Goal: Information Seeking & Learning: Find specific page/section

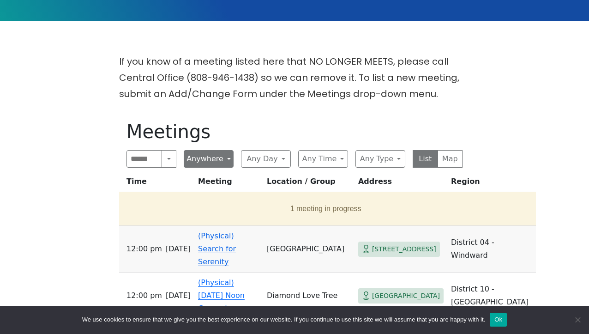
scroll to position [224, 0]
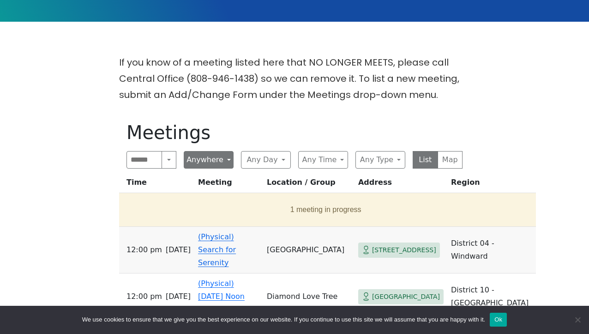
click at [227, 151] on button "Anywhere" at bounding box center [209, 160] width 50 height 18
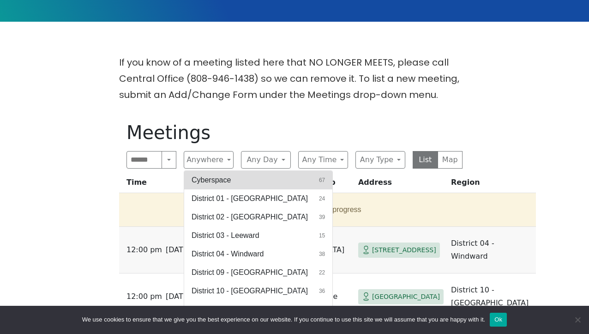
scroll to position [19, 0]
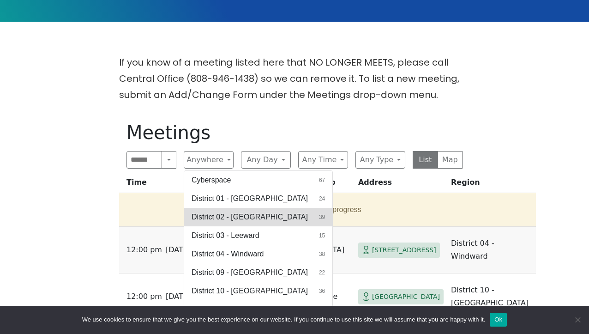
click at [237, 211] on span "District 02 - [GEOGRAPHIC_DATA]" at bounding box center [250, 216] width 116 height 11
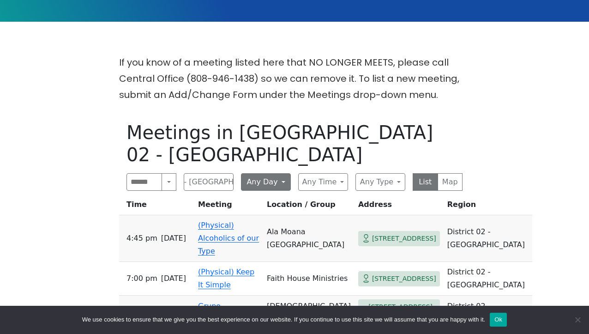
click at [280, 173] on button "Any Day" at bounding box center [266, 182] width 50 height 18
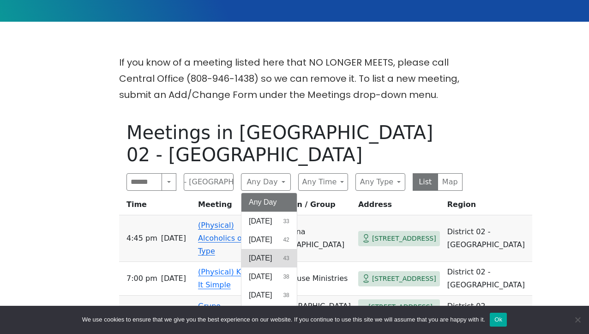
click at [272, 253] on span "[DATE]" at bounding box center [260, 258] width 23 height 11
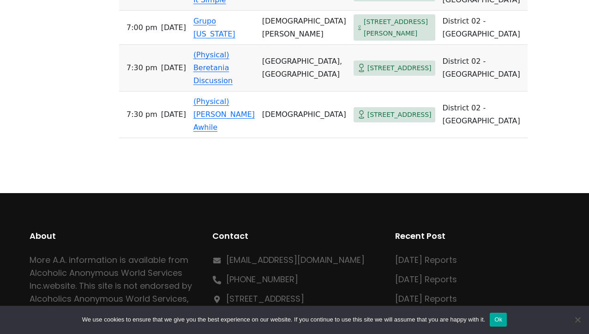
scroll to position [564, 0]
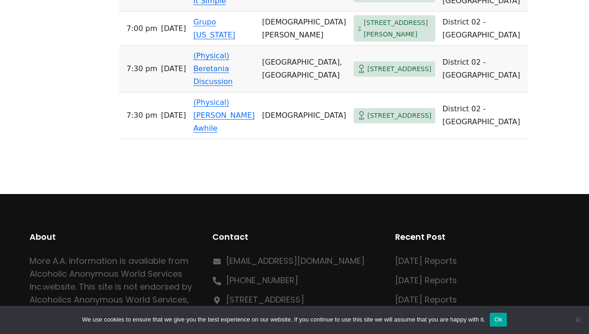
click at [448, 205] on div "About More A.A. information is available from Alcoholic Anonymous World Service…" at bounding box center [295, 280] width 530 height 151
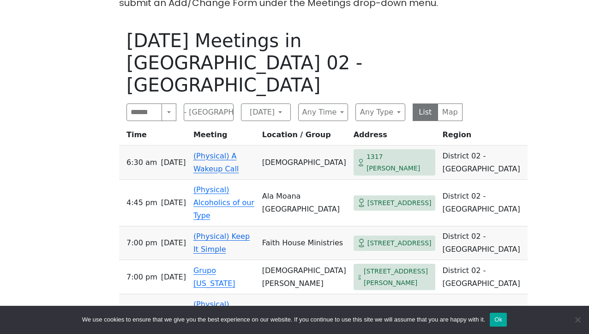
scroll to position [316, 0]
click at [211, 103] on button "District 02 - [GEOGRAPHIC_DATA]" at bounding box center [209, 112] width 50 height 18
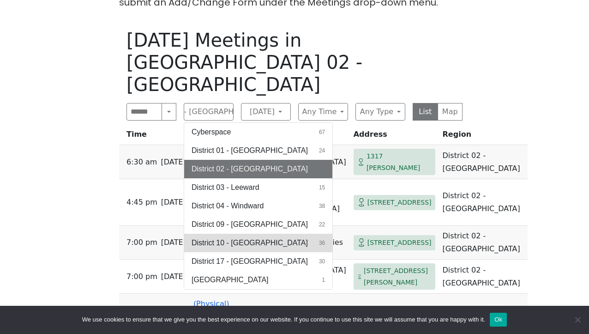
click at [236, 237] on span "District 10 - [GEOGRAPHIC_DATA]" at bounding box center [250, 242] width 116 height 11
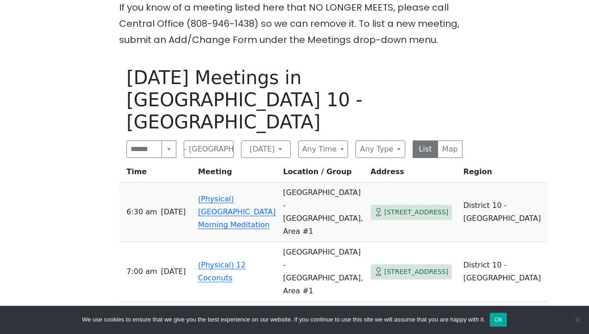
scroll to position [277, 0]
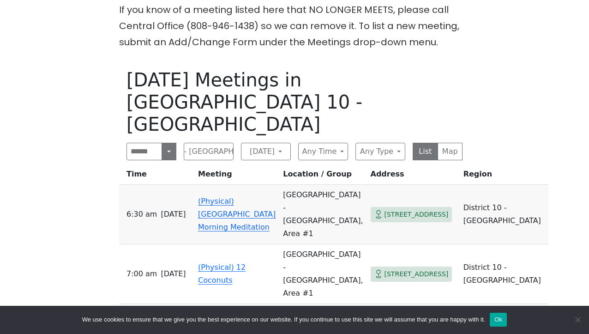
click at [164, 143] on button "Search" at bounding box center [169, 152] width 15 height 18
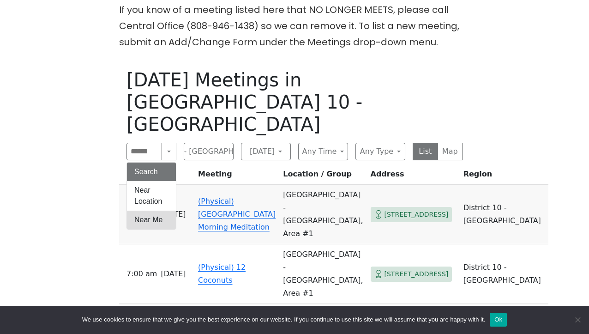
click at [148, 211] on button "Near Me" at bounding box center [151, 220] width 49 height 18
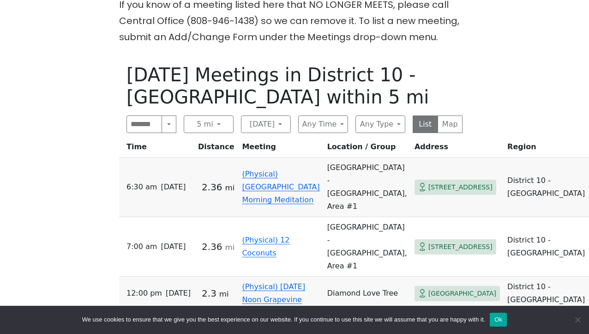
scroll to position [286, 0]
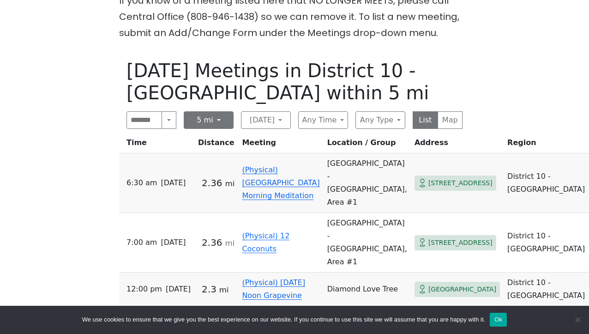
click at [215, 111] on button "5 mi" at bounding box center [209, 120] width 50 height 18
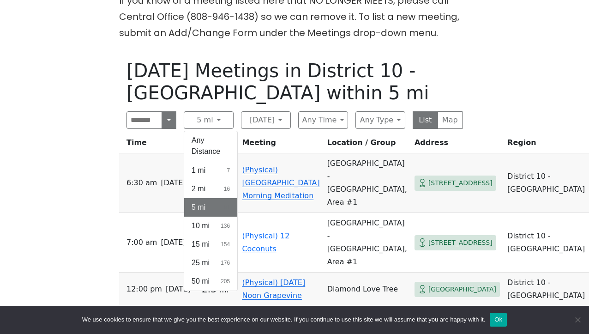
click at [169, 111] on button "Near Me" at bounding box center [169, 120] width 15 height 18
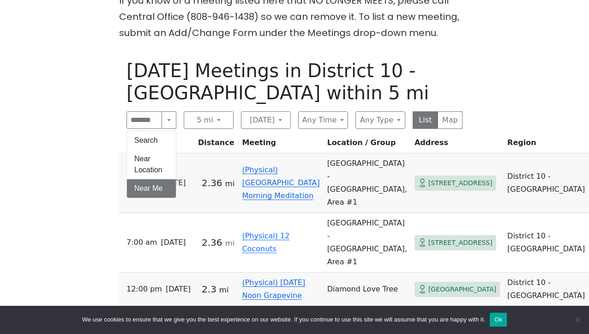
click at [80, 146] on div "If you know of a meeting listed here that NO LONGER MEETS, please call Central …" at bounding box center [295, 219] width 530 height 452
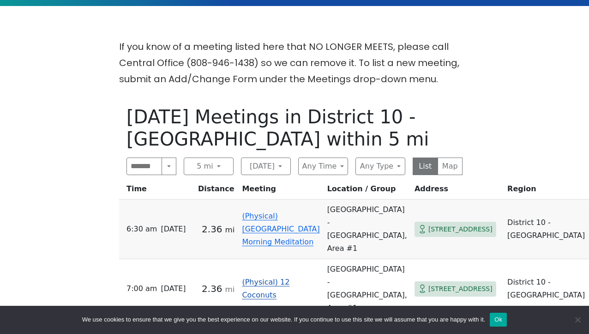
scroll to position [229, 0]
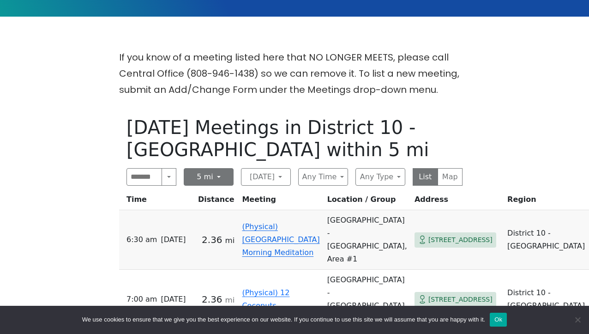
click at [216, 168] on button "5 mi" at bounding box center [209, 177] width 50 height 18
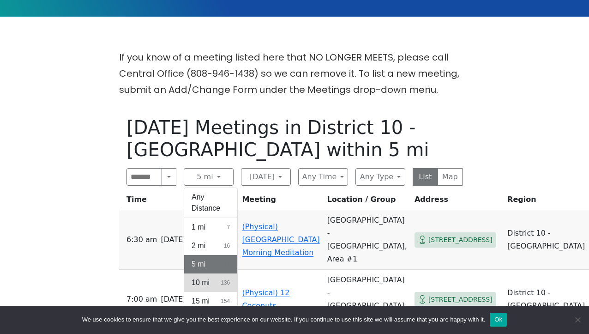
click at [211, 273] on button "10 mi 136" at bounding box center [210, 282] width 53 height 18
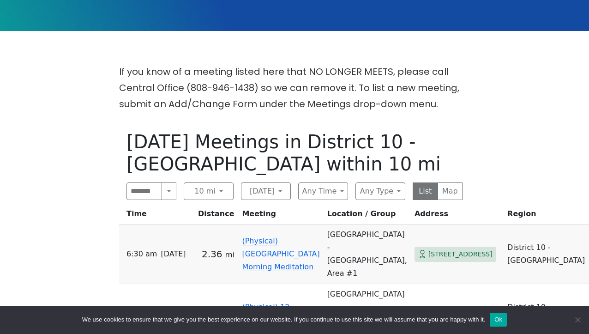
scroll to position [223, 0]
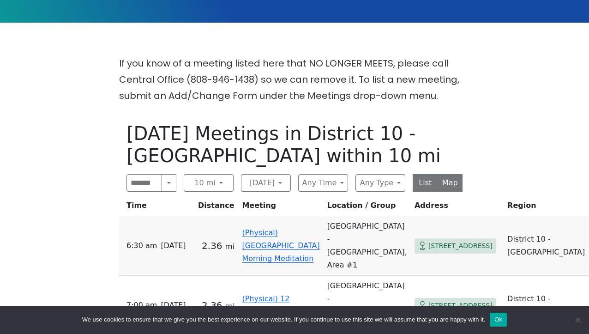
click at [452, 174] on button "Map" at bounding box center [450, 183] width 25 height 18
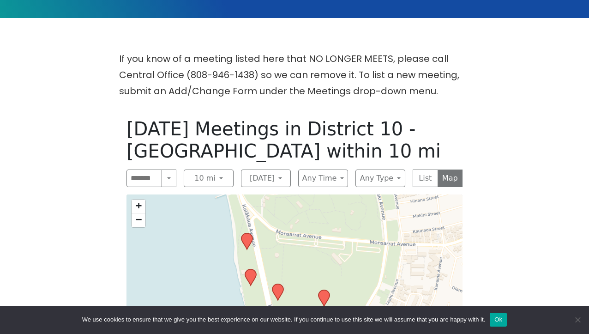
scroll to position [229, 0]
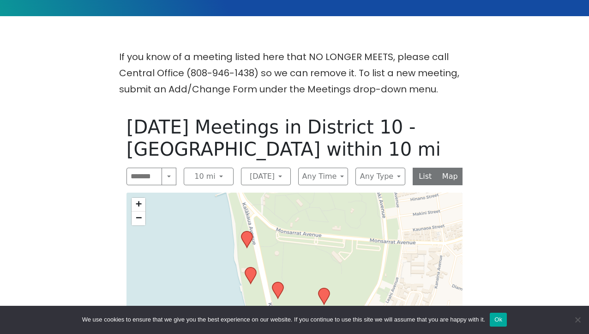
click at [428, 168] on button "List" at bounding box center [425, 177] width 25 height 18
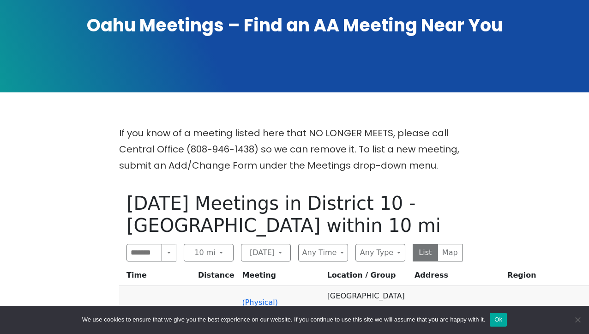
scroll to position [157, 0]
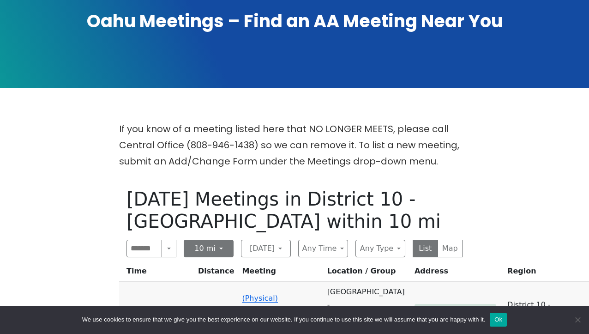
click at [218, 240] on button "10 mi" at bounding box center [209, 249] width 50 height 18
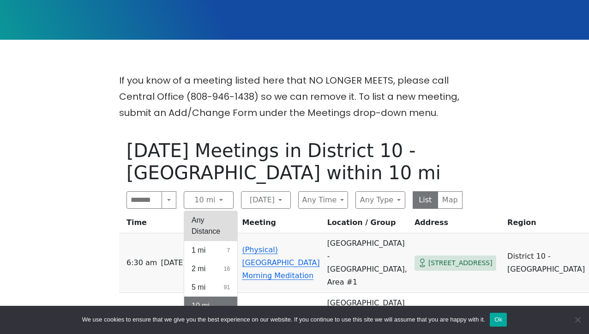
scroll to position [208, 0]
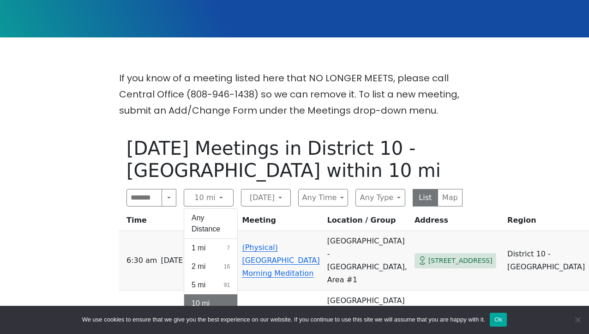
click at [210, 313] on button "15 mi 154" at bounding box center [210, 322] width 53 height 18
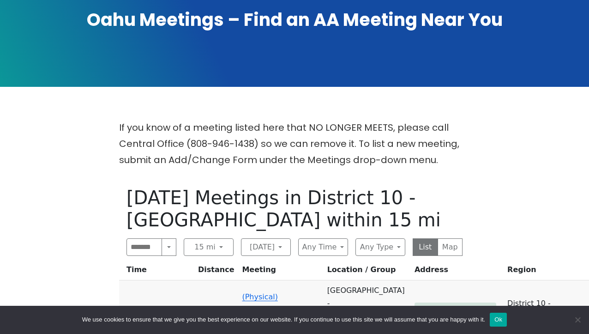
scroll to position [169, 0]
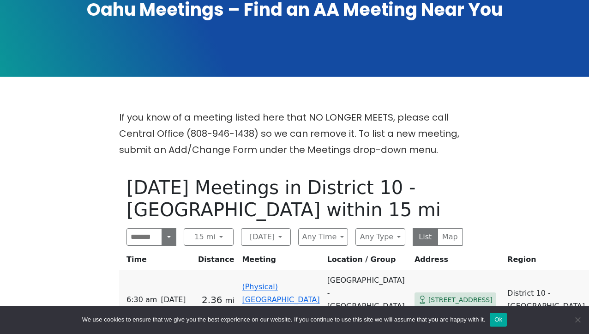
click at [168, 228] on button "Near Me" at bounding box center [169, 237] width 15 height 18
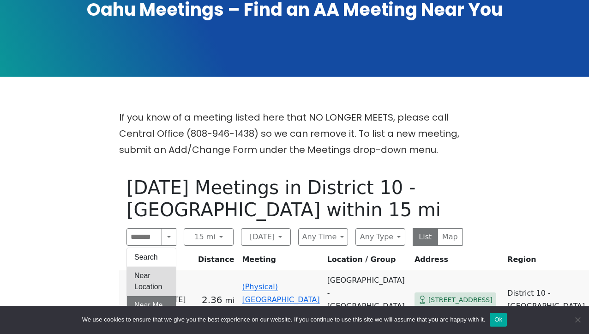
click at [152, 266] on button "Near Location" at bounding box center [151, 281] width 49 height 30
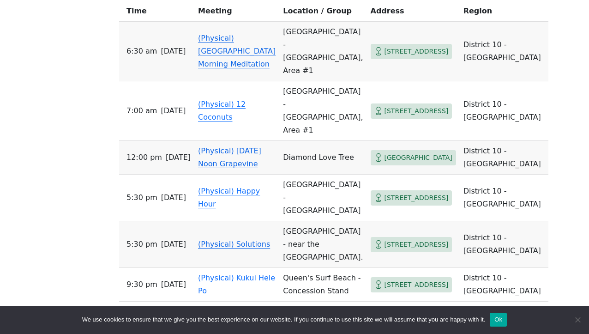
scroll to position [436, 0]
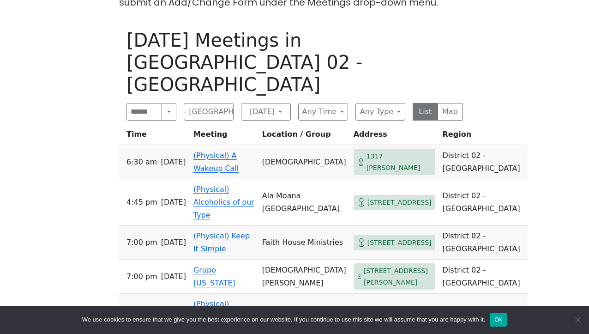
scroll to position [224, 0]
